Goal: Check status: Check status

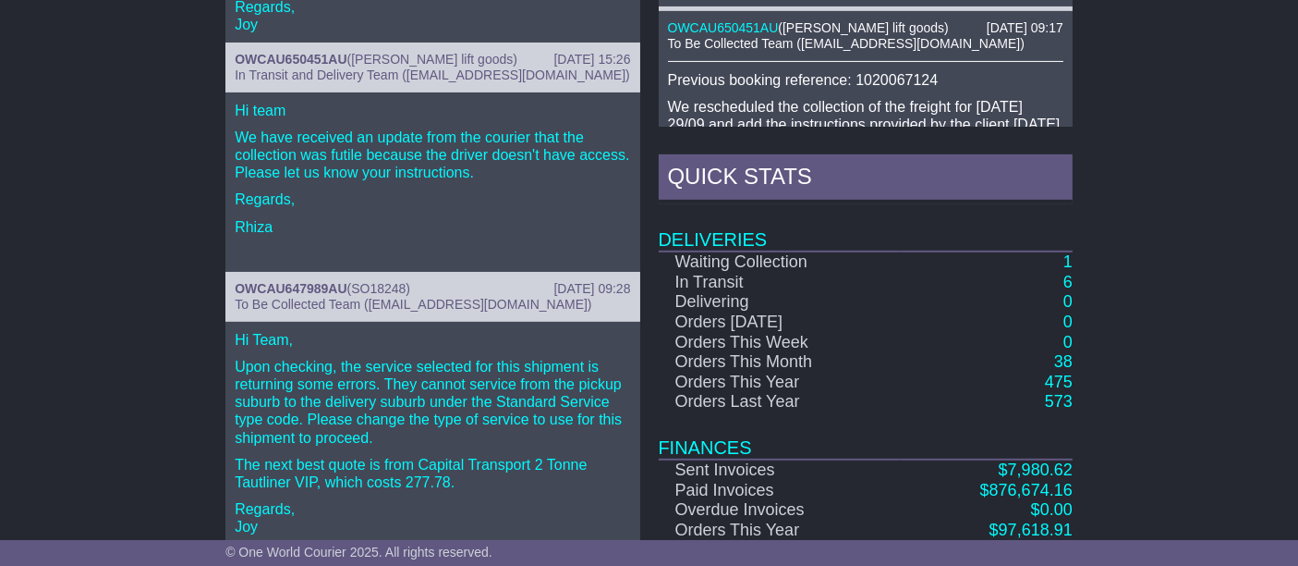
scroll to position [923, 0]
click at [1066, 281] on link "6" at bounding box center [1068, 281] width 9 height 18
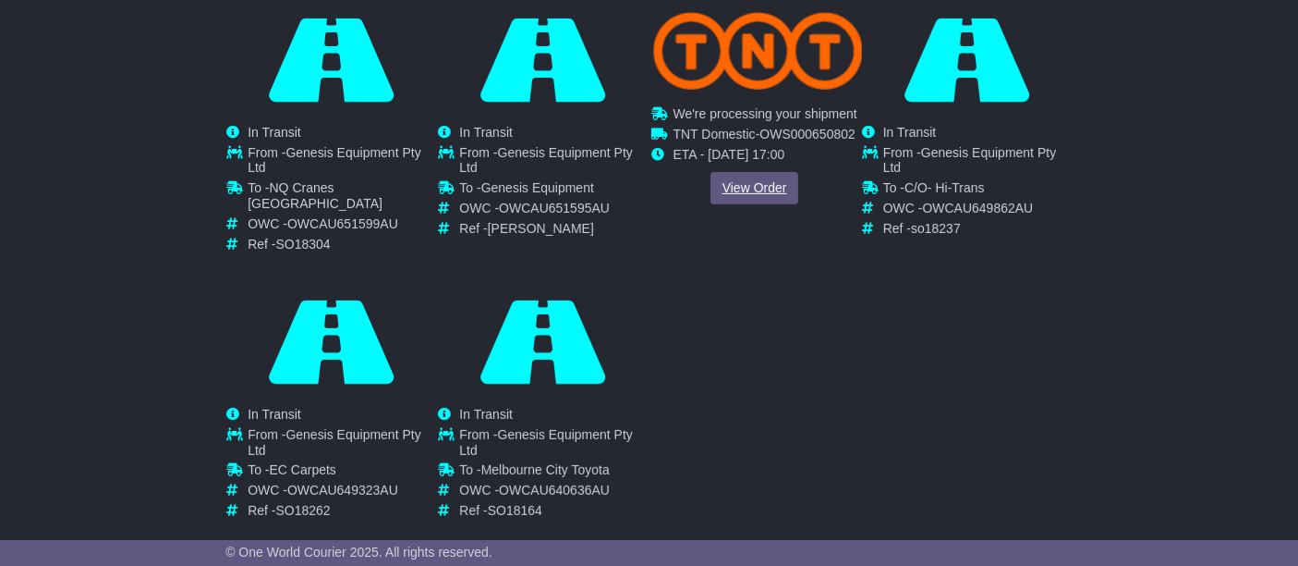
scroll to position [707, 0]
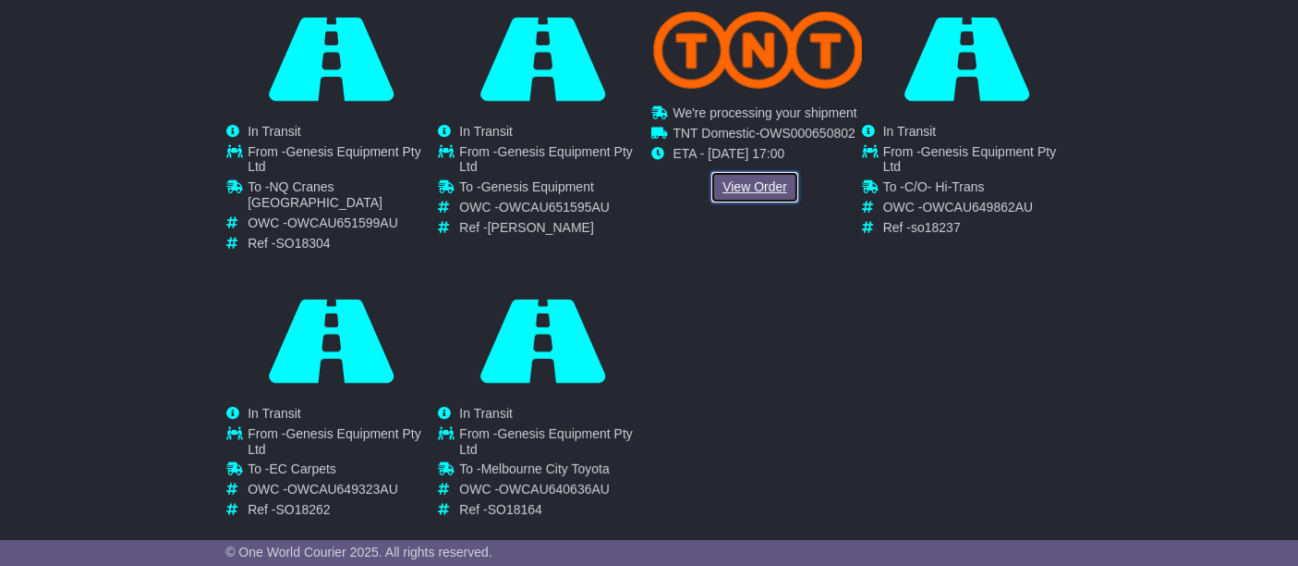
click at [763, 202] on link "View Order" at bounding box center [755, 187] width 89 height 32
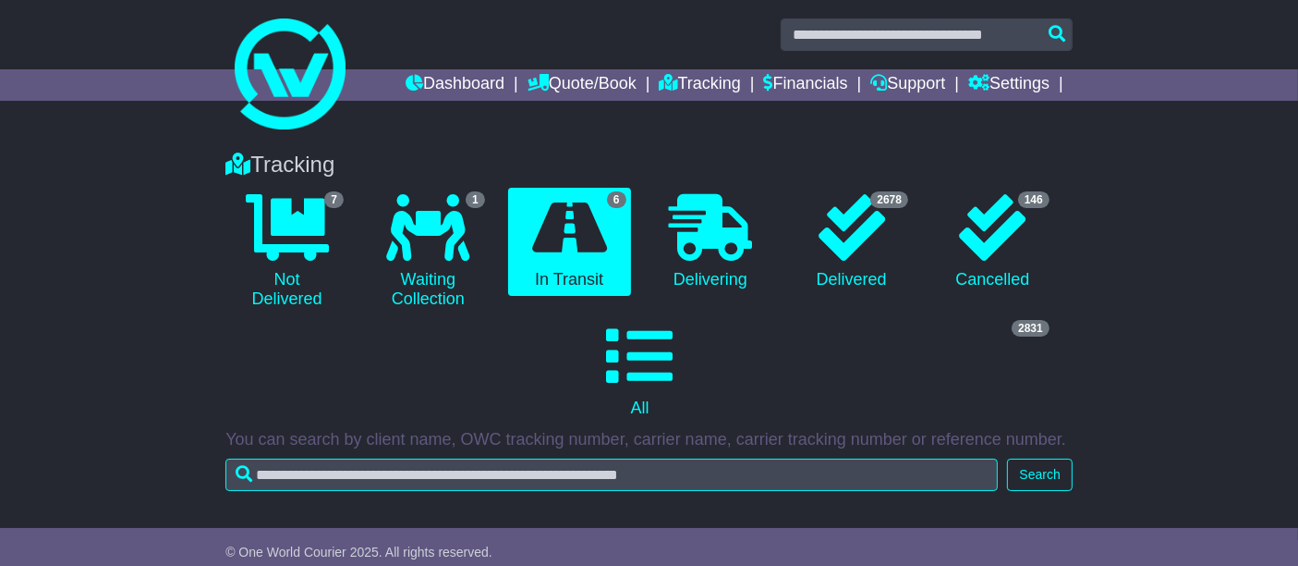
scroll to position [0, 0]
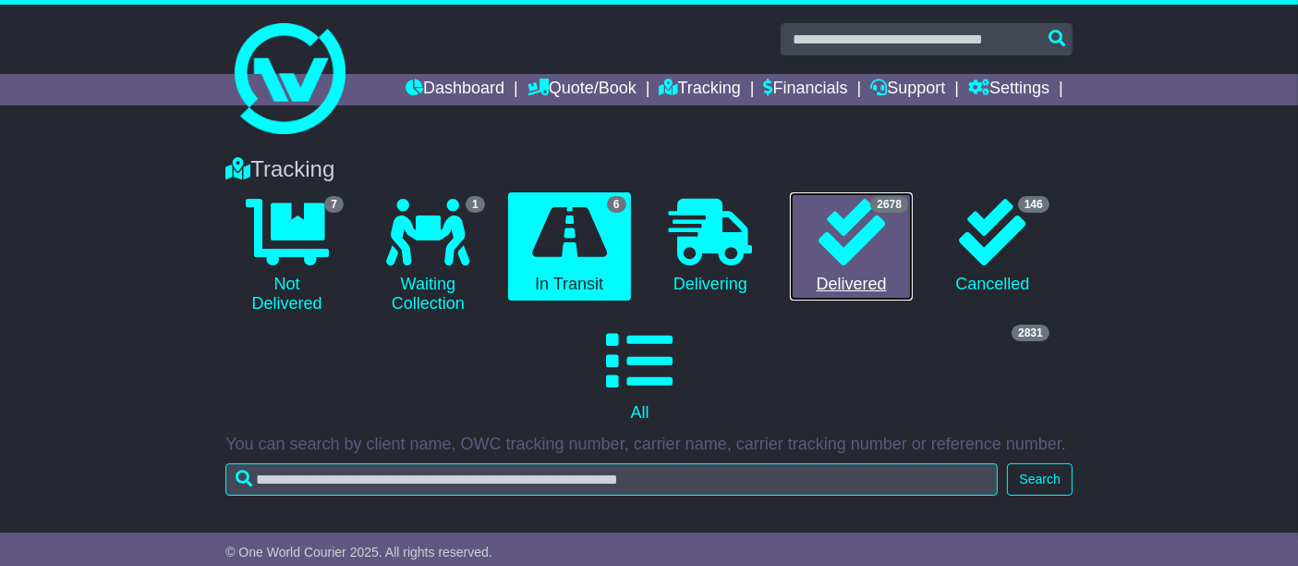
click at [867, 225] on icon at bounding box center [852, 232] width 67 height 67
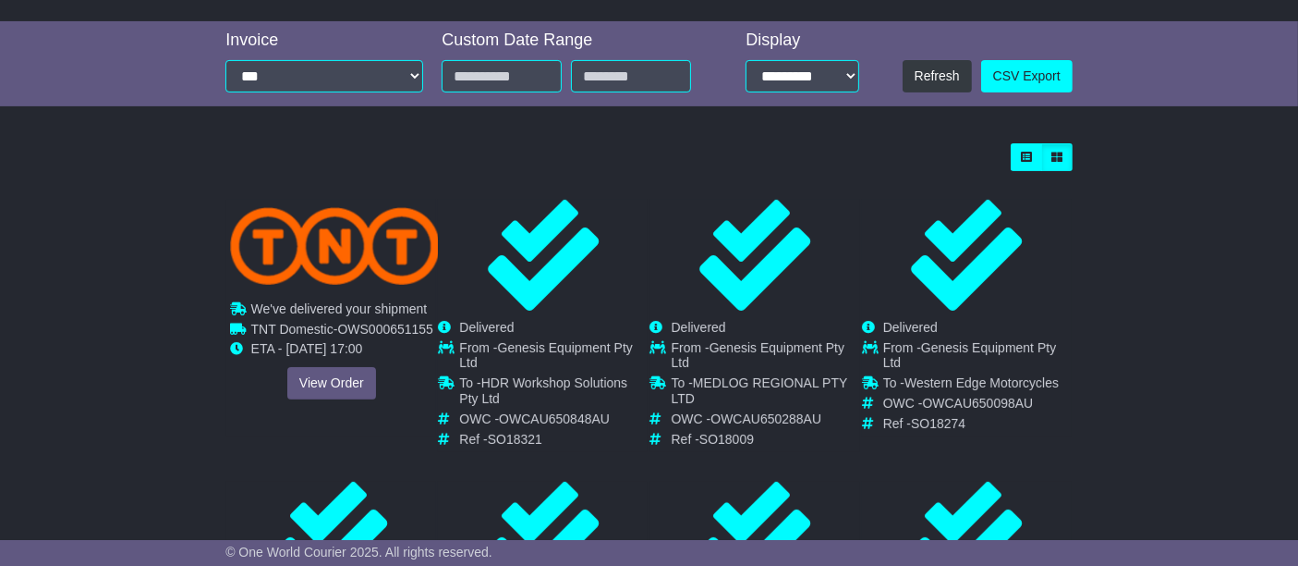
scroll to position [512, 0]
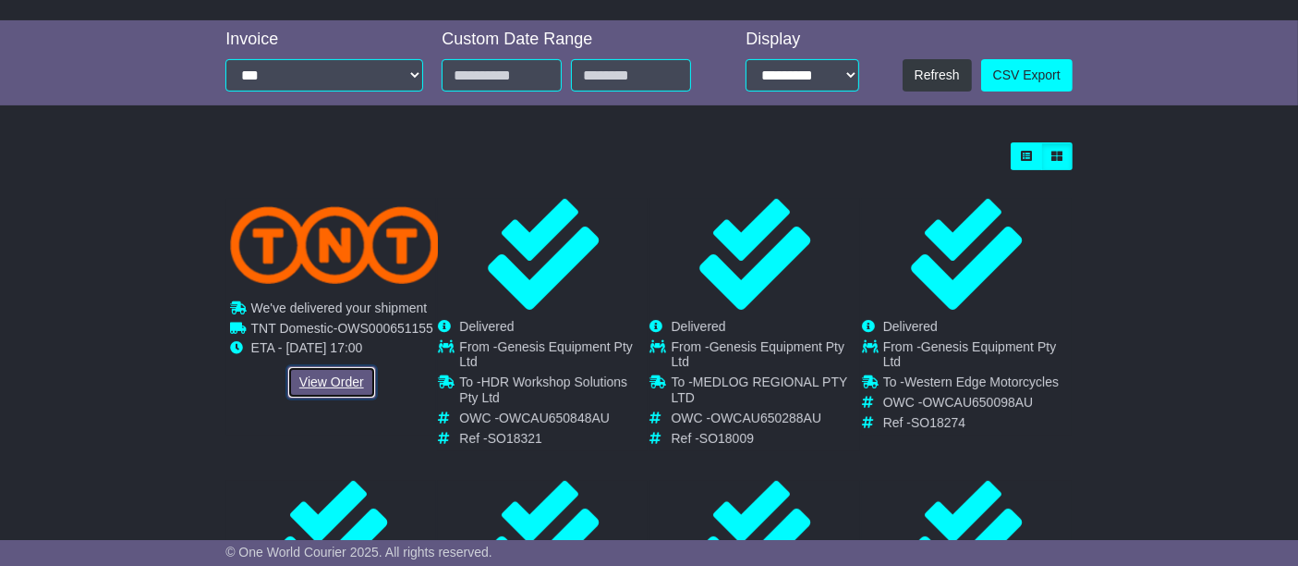
click at [330, 382] on link "View Order" at bounding box center [331, 382] width 89 height 32
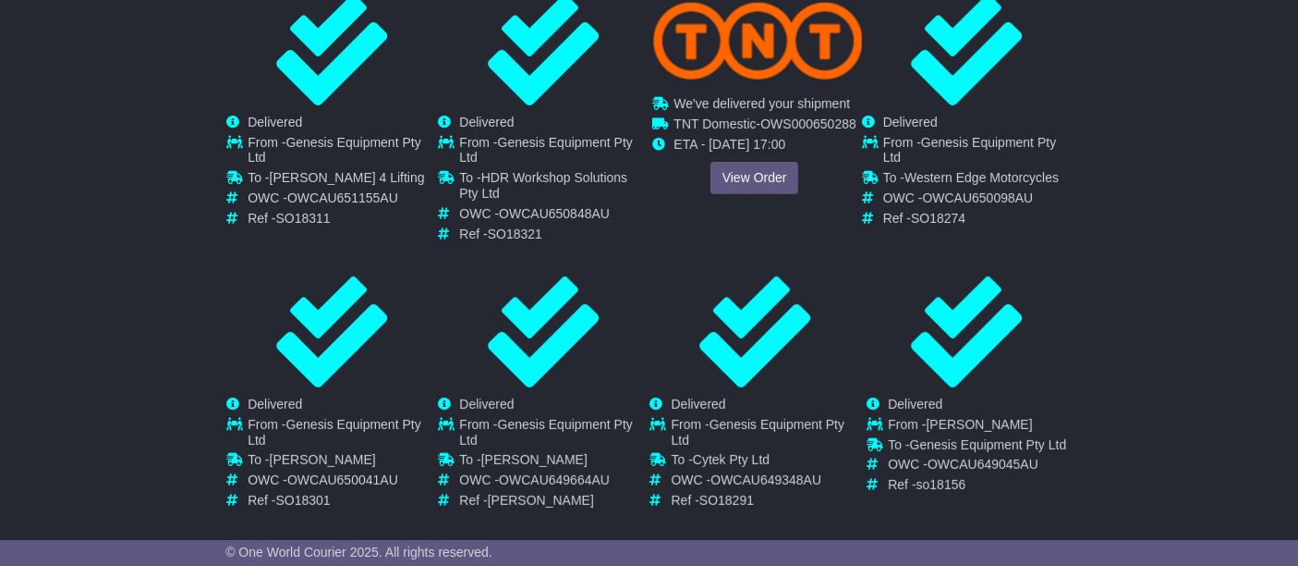
scroll to position [717, 0]
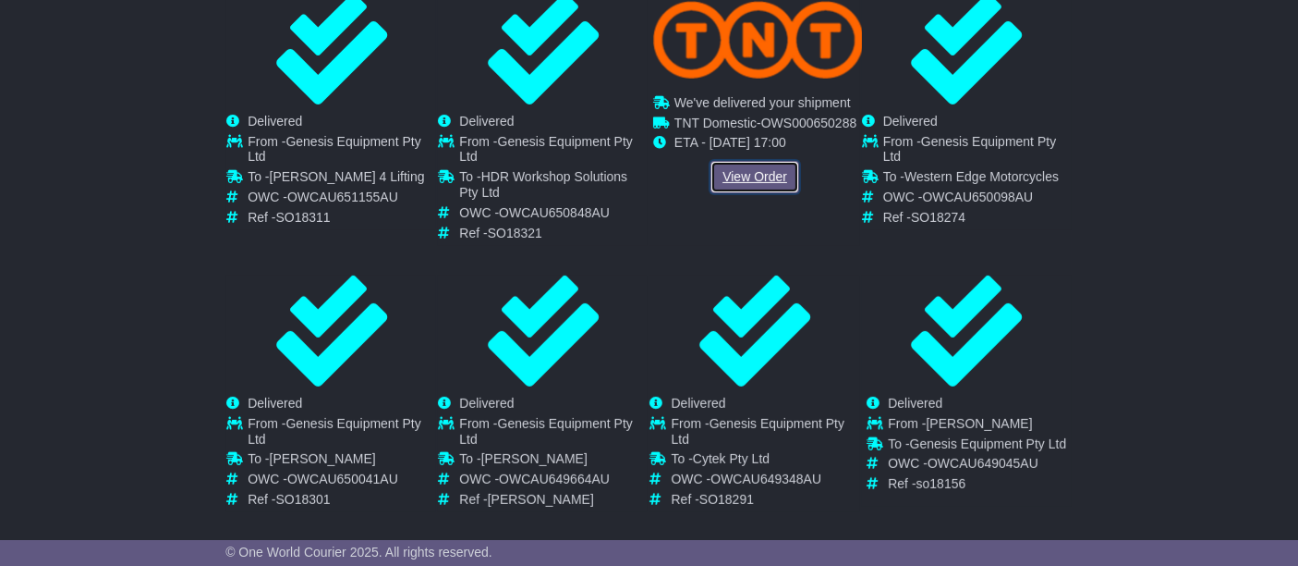
click at [758, 193] on link "View Order" at bounding box center [755, 177] width 89 height 32
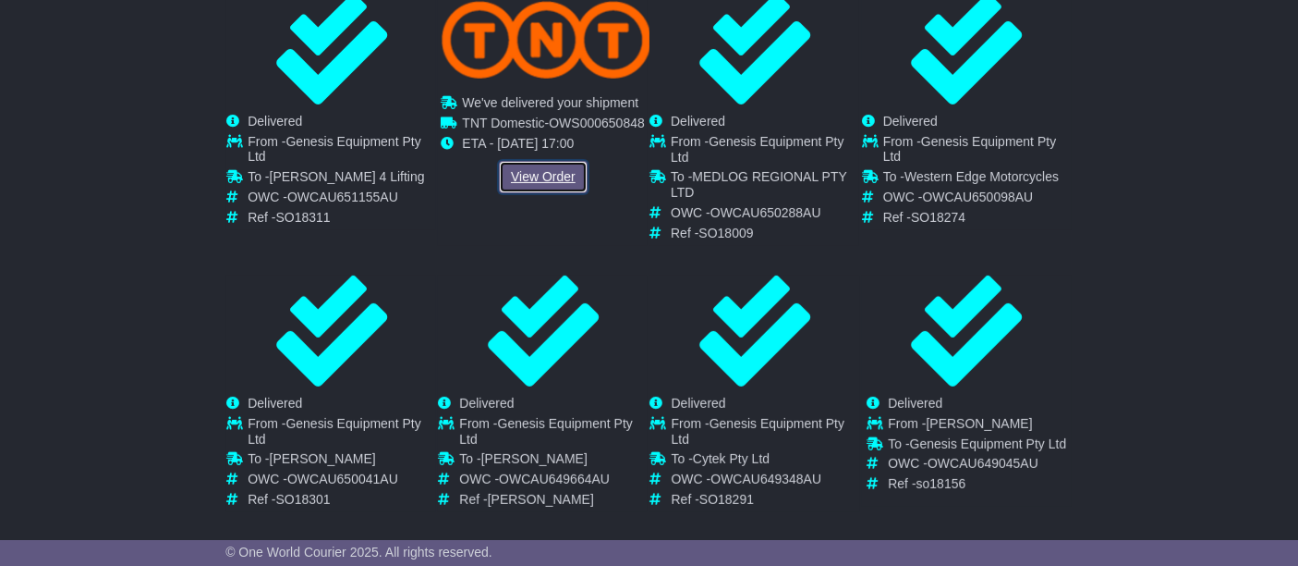
click at [518, 193] on link "View Order" at bounding box center [543, 177] width 89 height 32
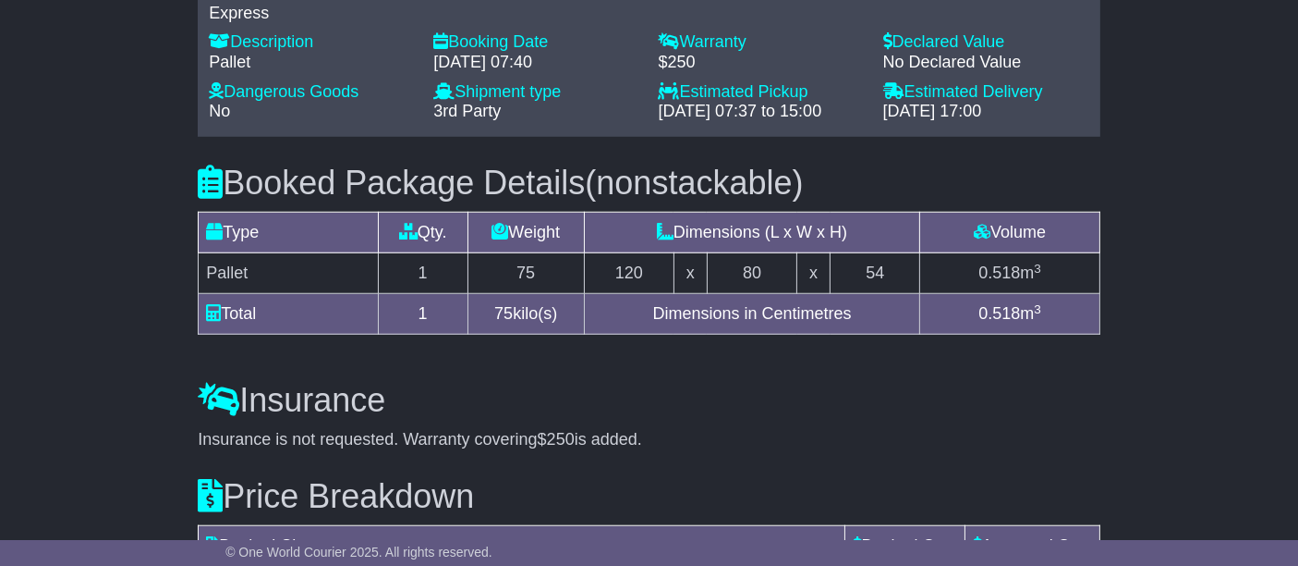
scroll to position [1436, 0]
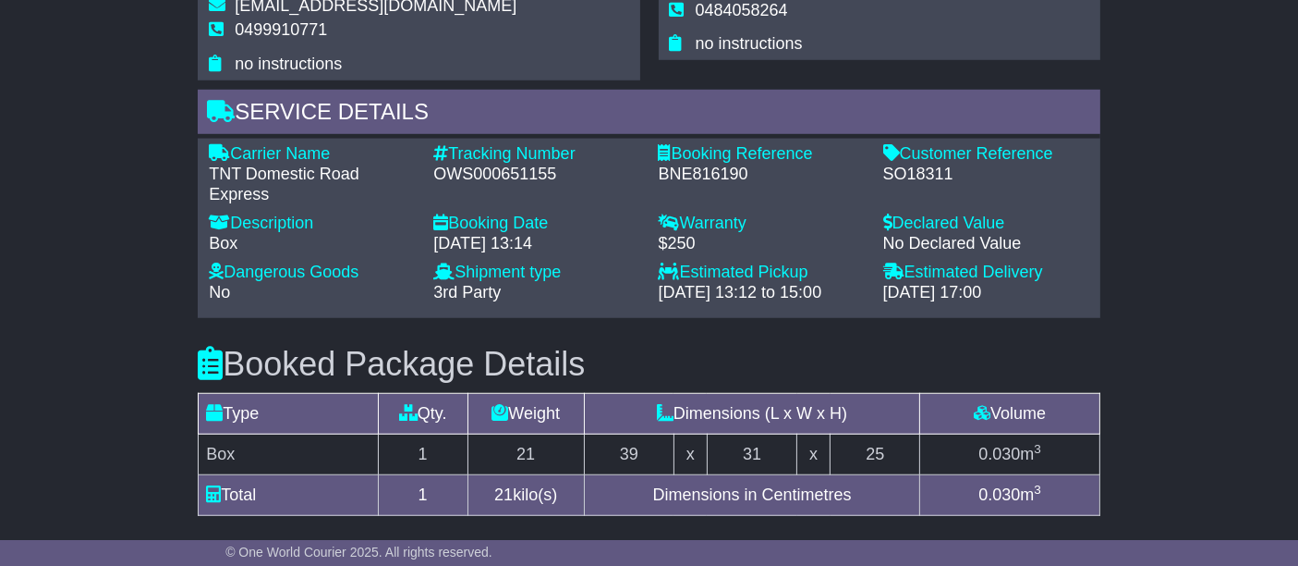
scroll to position [1333, 0]
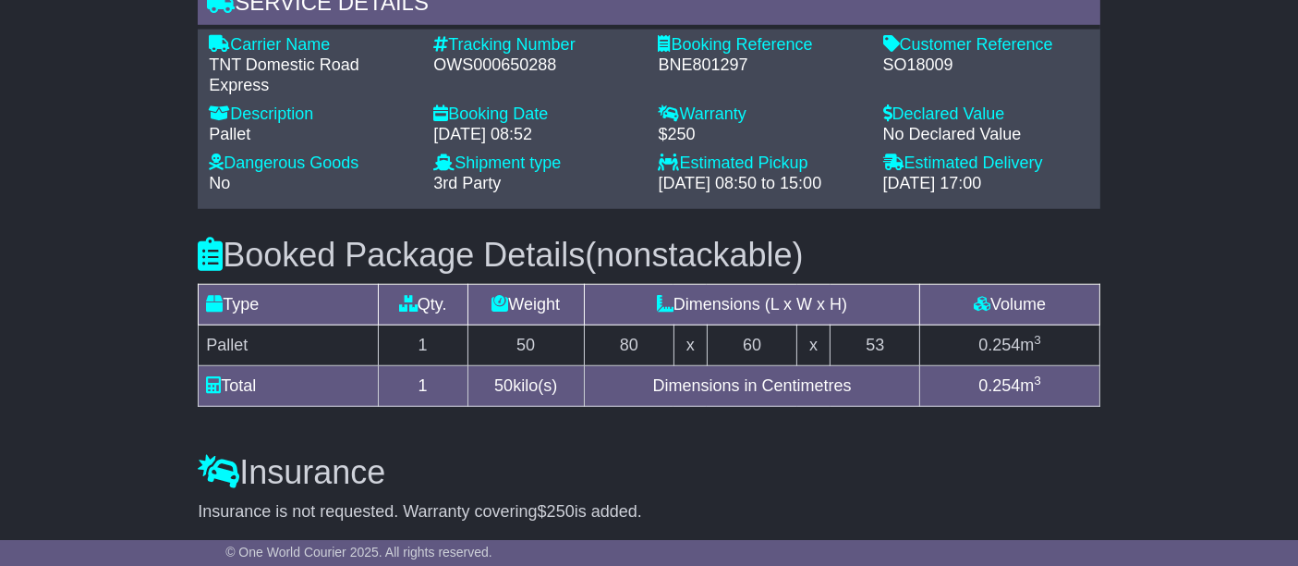
scroll to position [1438, 0]
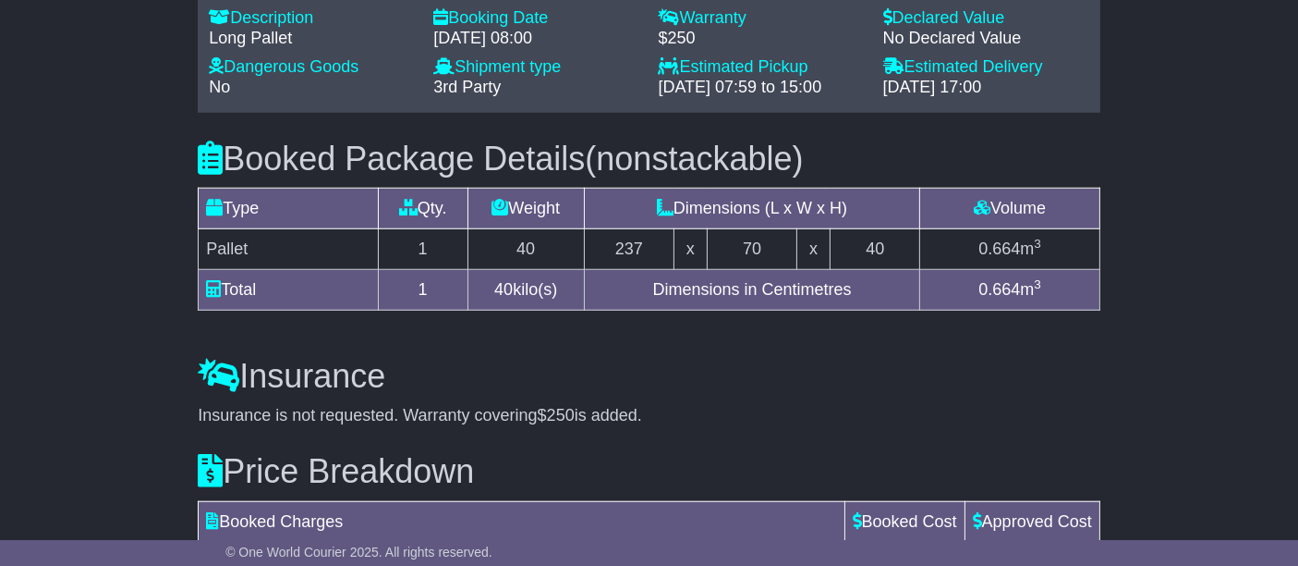
scroll to position [1539, 0]
